Goal: Transaction & Acquisition: Subscribe to service/newsletter

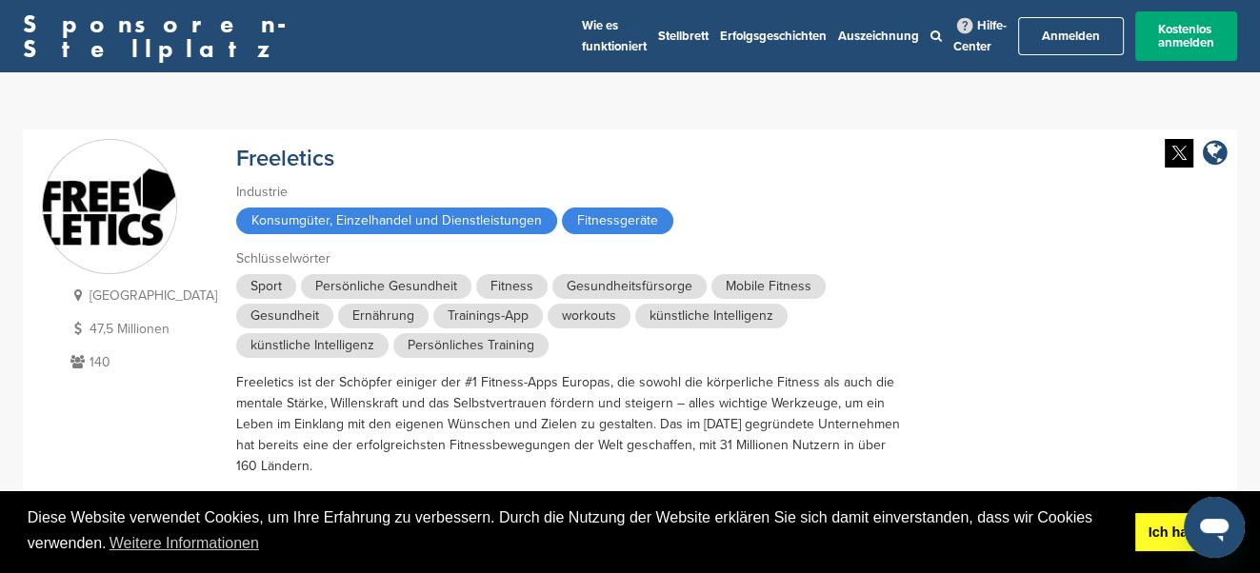
click at [1140, 544] on link "Ich hab es!" at bounding box center [1184, 532] width 97 height 38
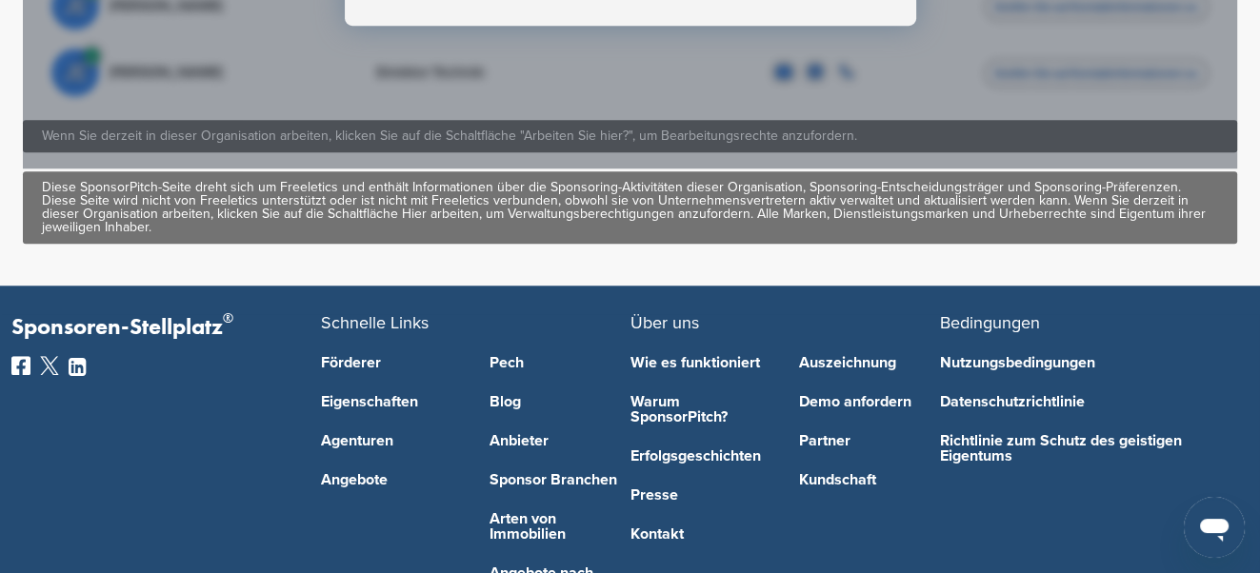
scroll to position [1403, 0]
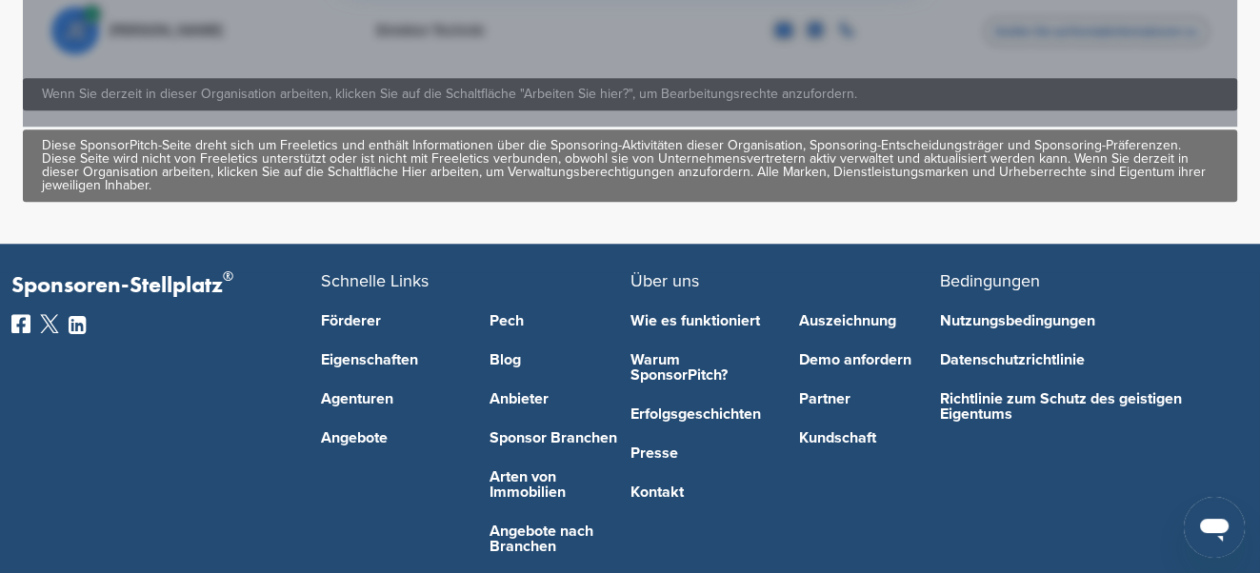
click at [676, 353] on link "Warum SponsorPitch?" at bounding box center [701, 367] width 141 height 30
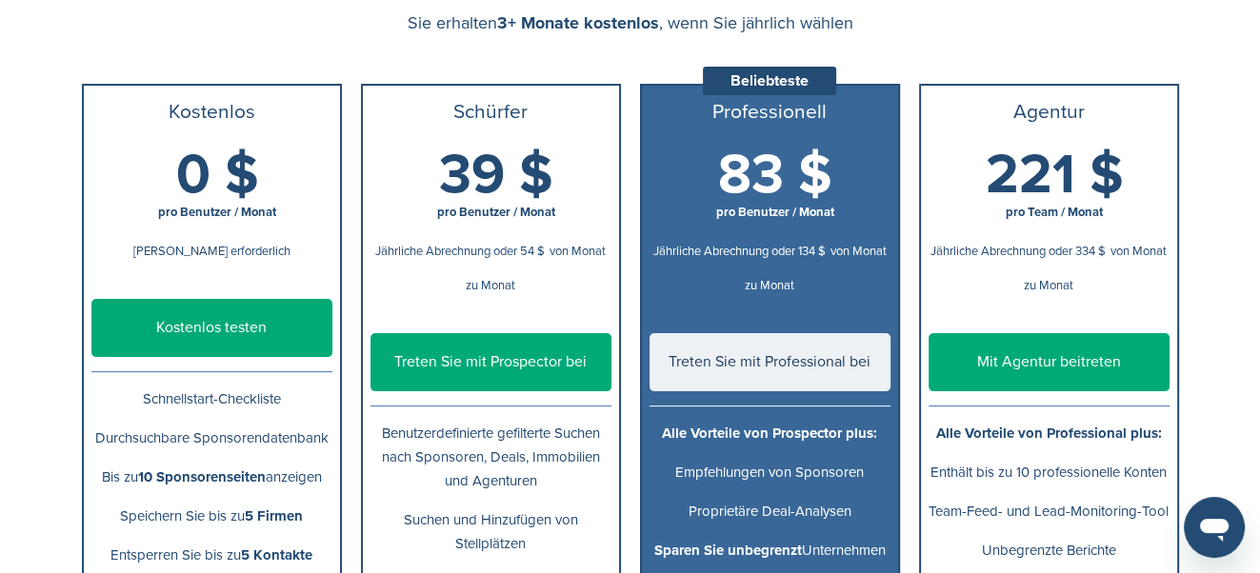
scroll to position [401, 0]
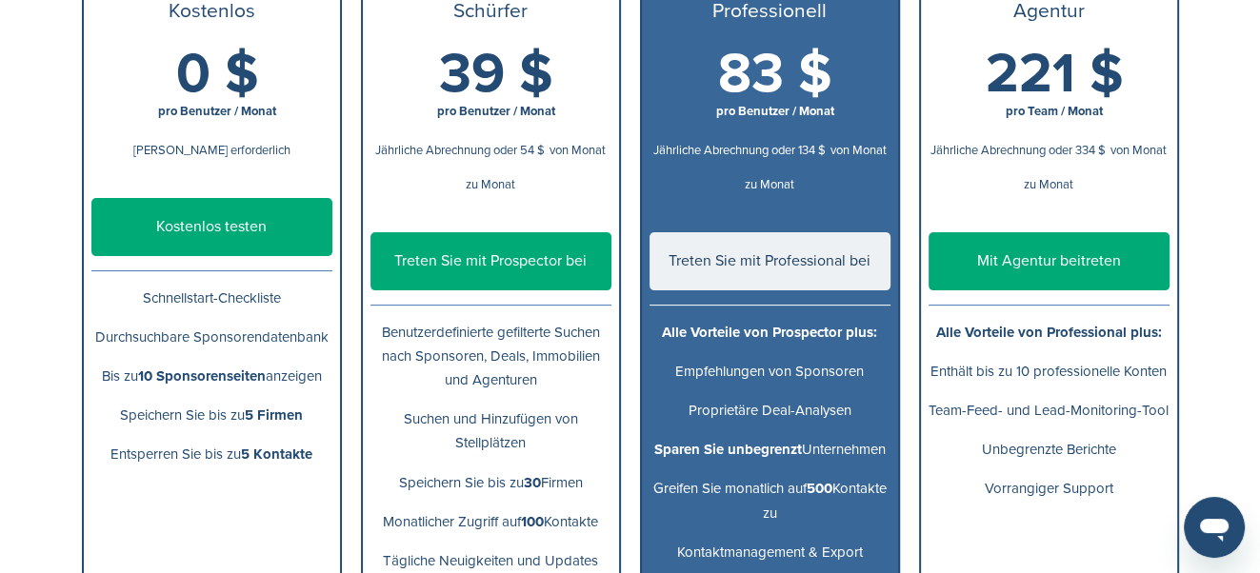
click at [229, 203] on link "Kostenlos testen" at bounding box center [211, 227] width 241 height 58
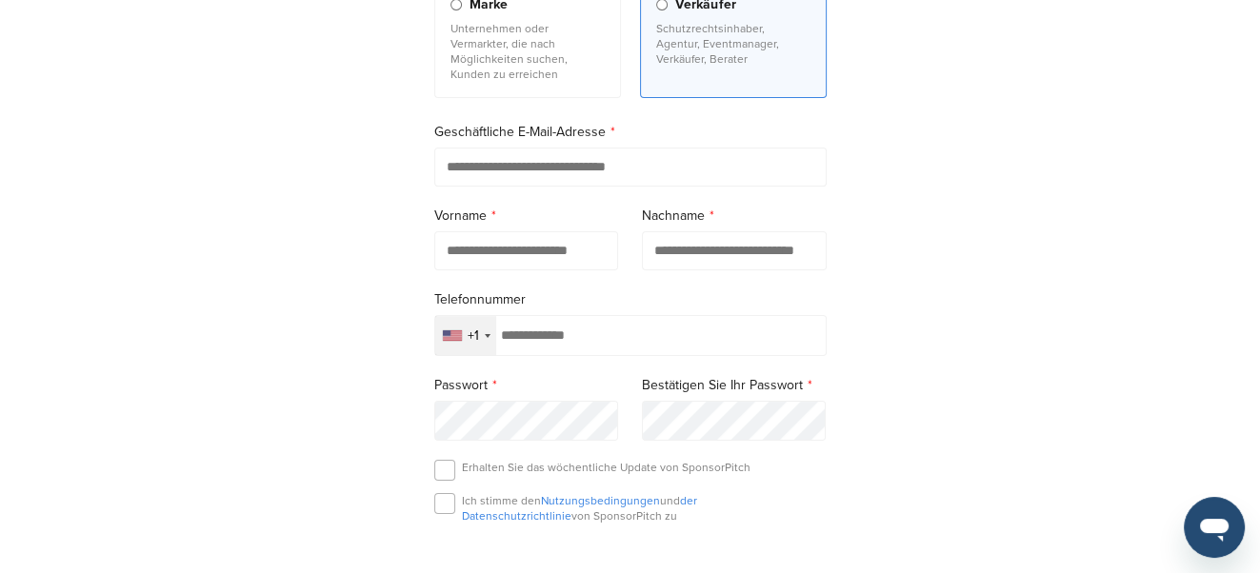
scroll to position [401, 0]
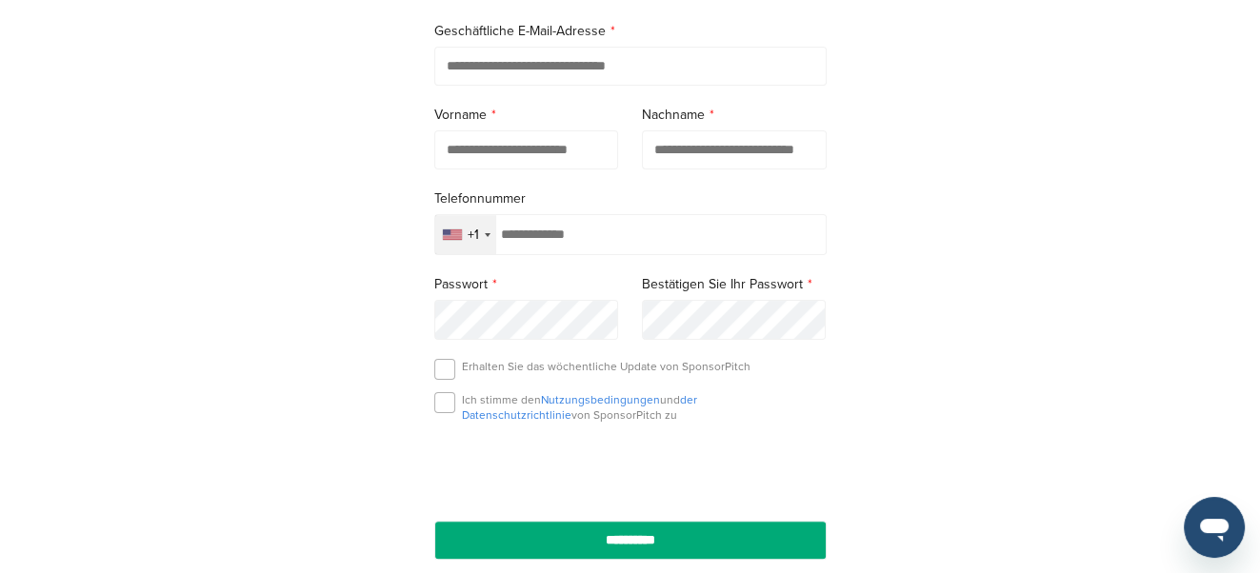
click at [493, 219] on div "+1" at bounding box center [465, 234] width 61 height 39
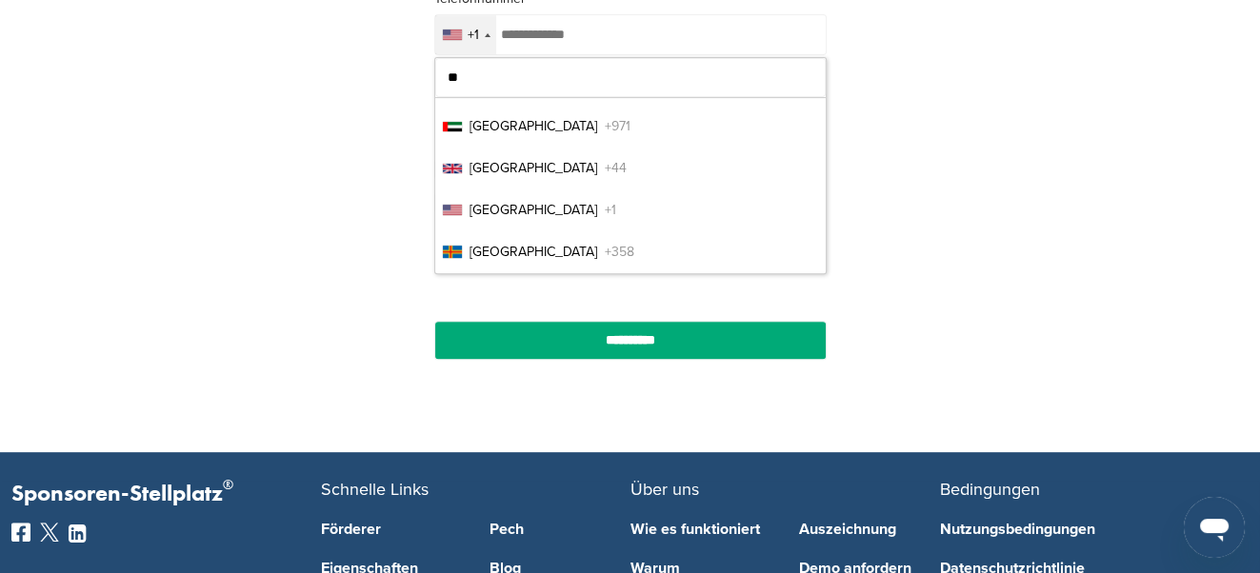
scroll to position [82, 0]
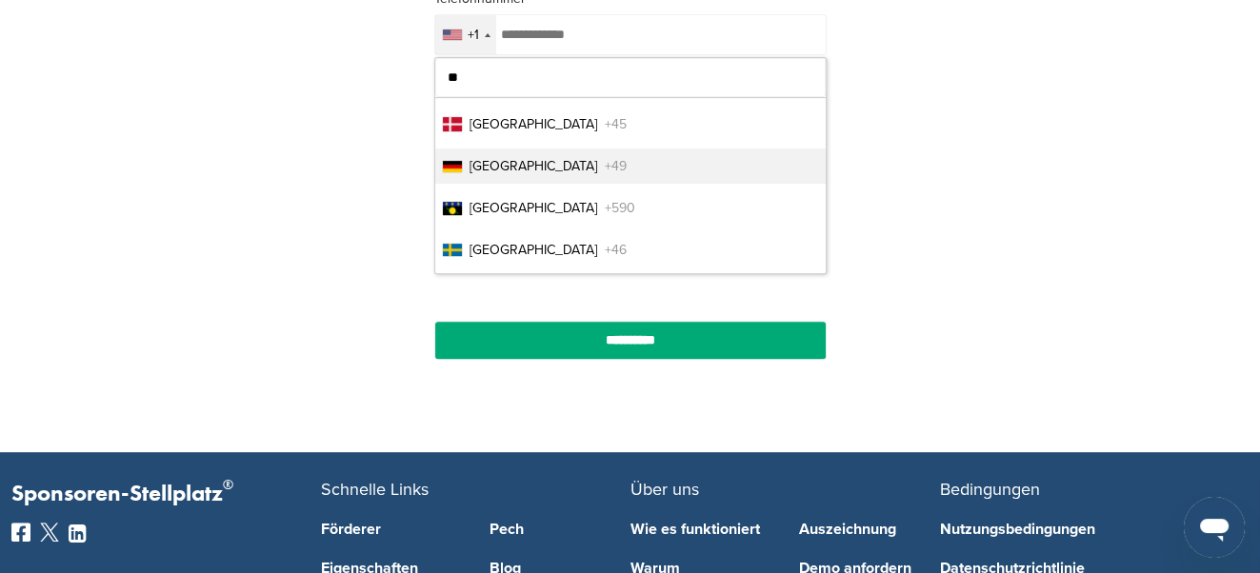
type input "**"
click at [499, 149] on li "Deutschland +49" at bounding box center [630, 166] width 391 height 35
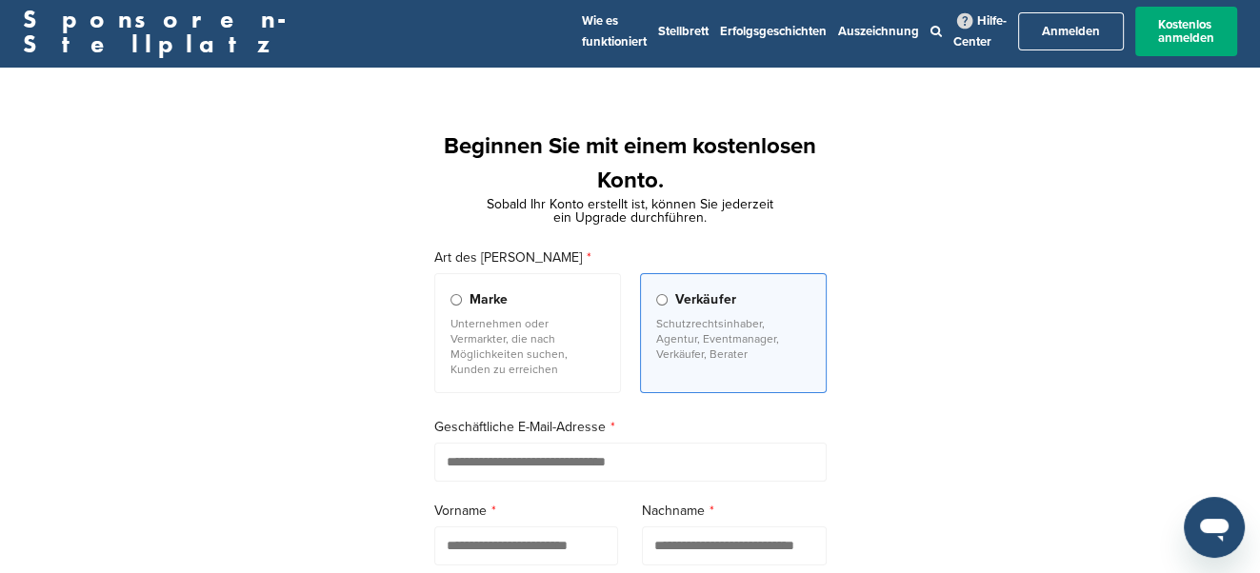
scroll to position [0, 0]
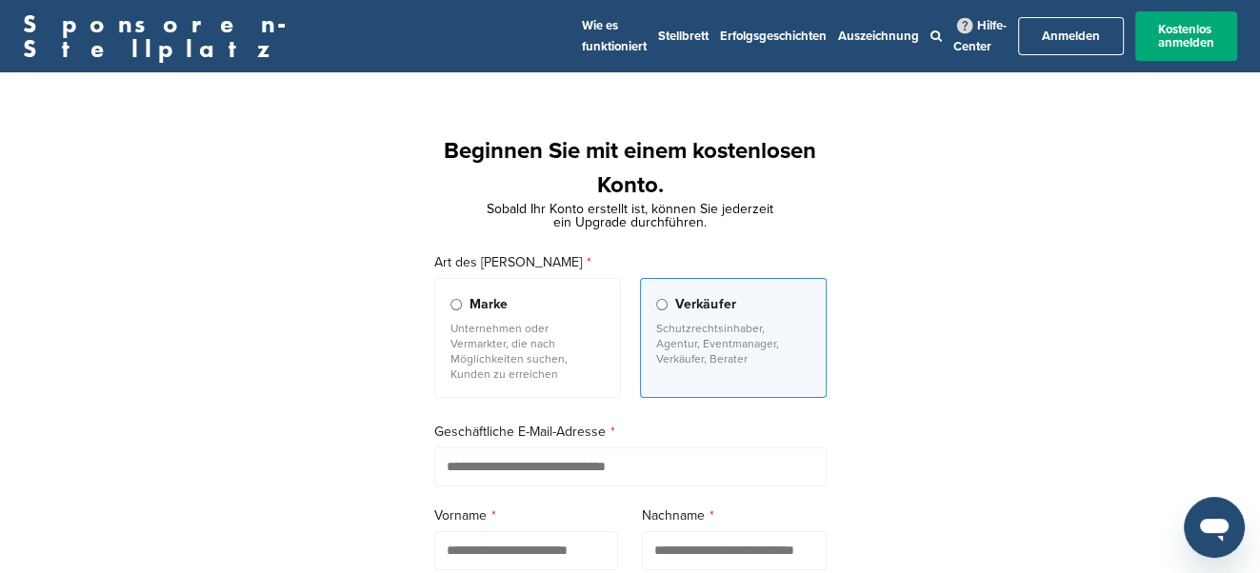
click at [69, 31] on link "Sponsoren-Stellplatz" at bounding box center [287, 36] width 529 height 50
click at [925, 211] on div "Beginnen Sie mit einem kostenlosen Konto. Sobald Ihr Konto erstellt ist, können…" at bounding box center [630, 562] width 1260 height 935
click at [232, 158] on div "Beginnen Sie mit einem kostenlosen Konto. Sobald Ihr Konto erstellt ist, können…" at bounding box center [630, 562] width 1260 height 935
